Goal: Task Accomplishment & Management: Use online tool/utility

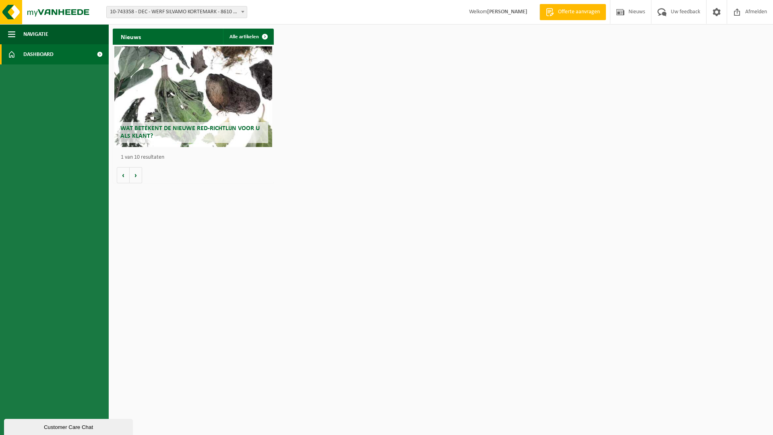
click at [42, 52] on span "Dashboard" at bounding box center [38, 54] width 30 height 20
click at [33, 33] on span "Navigatie" at bounding box center [35, 34] width 25 height 20
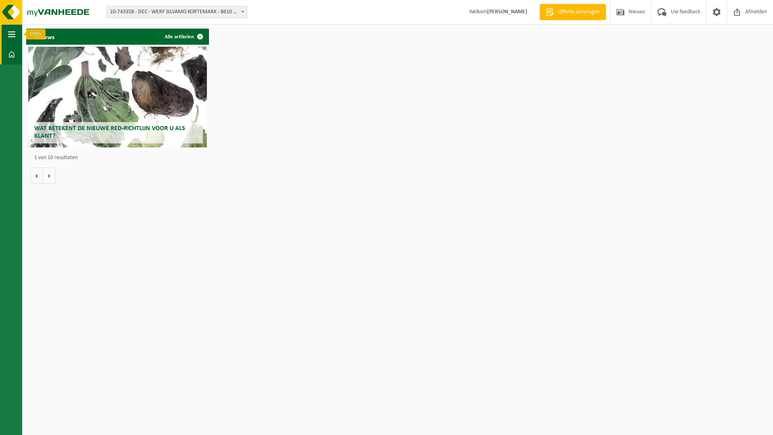
click at [6, 33] on button "Navigatie" at bounding box center [11, 34] width 22 height 20
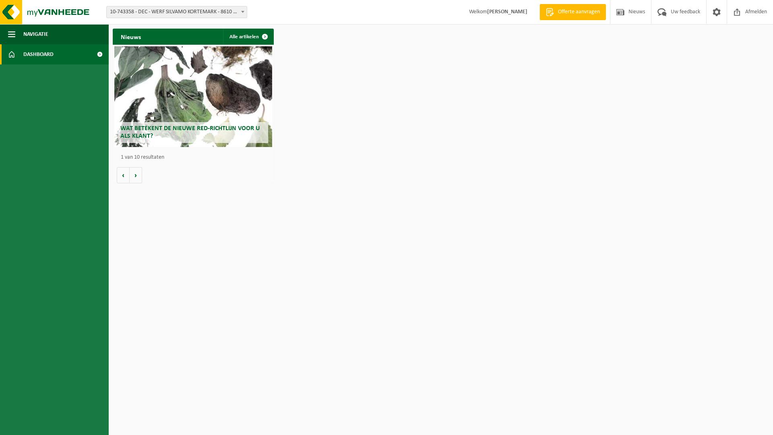
click at [12, 52] on span at bounding box center [11, 54] width 7 height 20
click at [99, 55] on span at bounding box center [100, 54] width 18 height 20
click at [242, 12] on b at bounding box center [242, 12] width 3 height 2
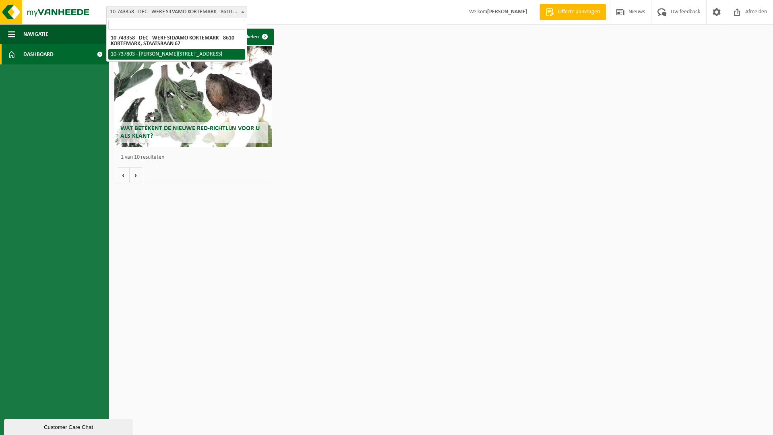
select select "26303"
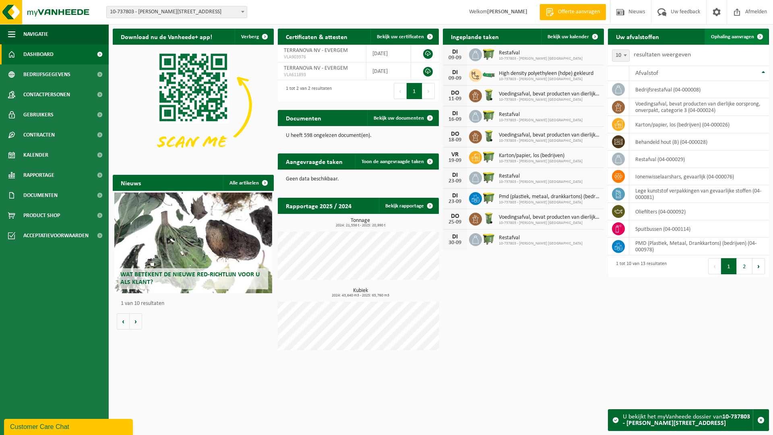
click at [727, 34] on span "Ophaling aanvragen" at bounding box center [732, 36] width 43 height 5
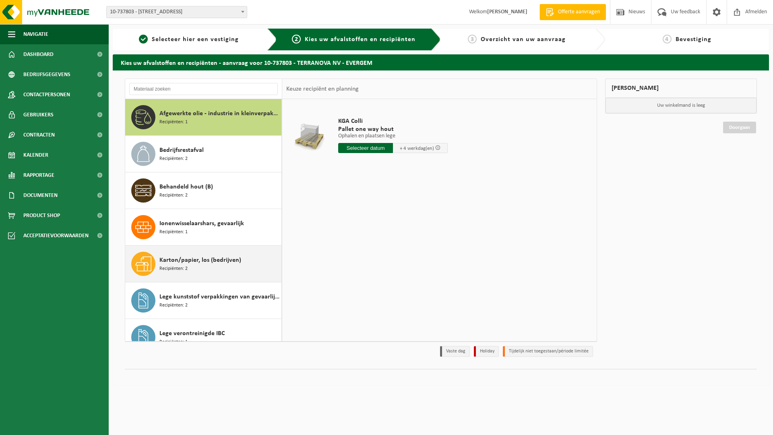
scroll to position [108, 0]
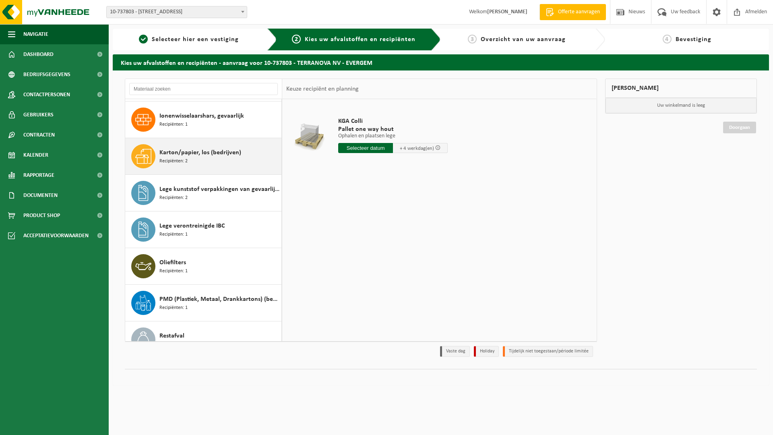
click at [191, 156] on span "Karton/papier, los (bedrijven)" at bounding box center [200, 153] width 82 height 10
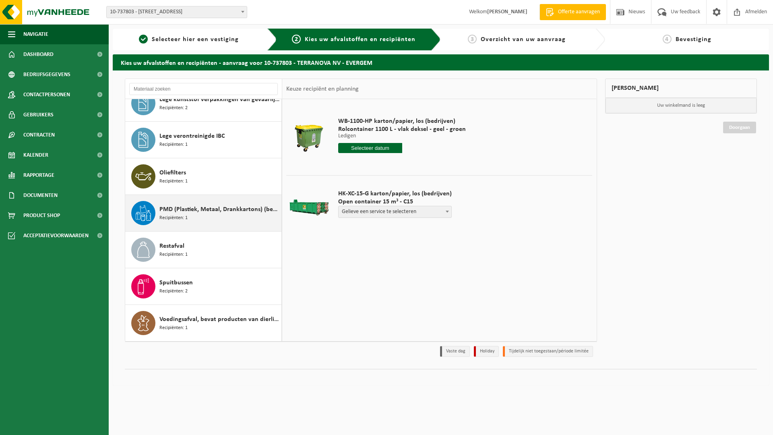
scroll to position [0, 0]
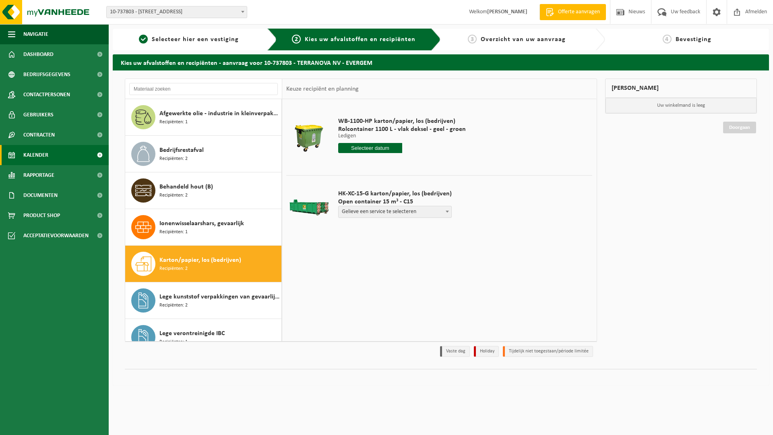
click at [40, 153] on span "Kalender" at bounding box center [35, 155] width 25 height 20
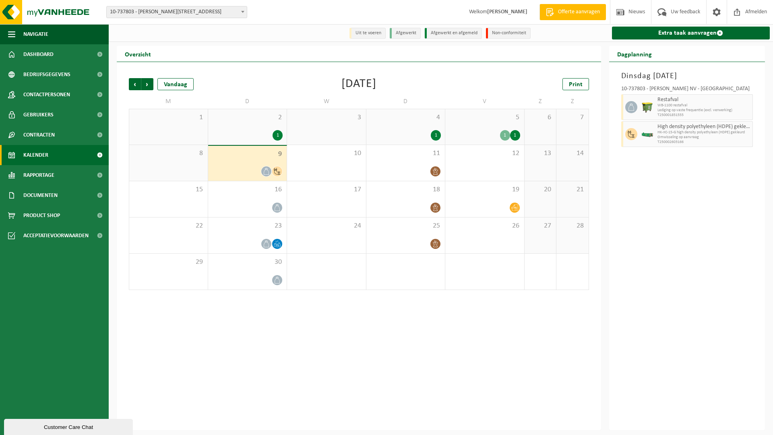
click at [275, 172] on icon at bounding box center [277, 171] width 7 height 7
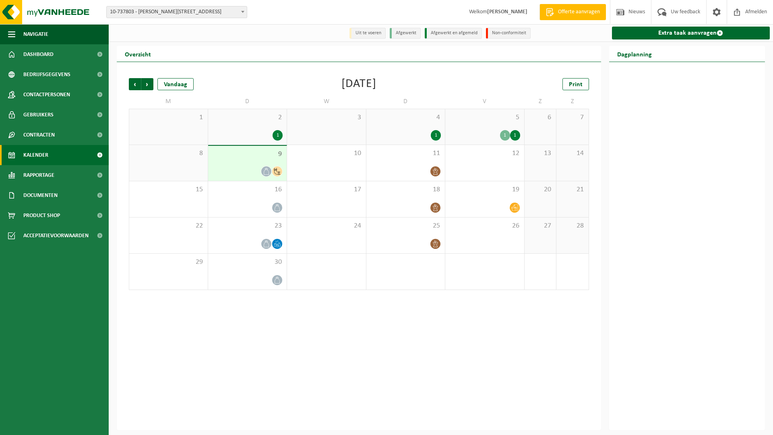
click at [276, 172] on icon at bounding box center [277, 171] width 7 height 7
